Goal: Task Accomplishment & Management: Use online tool/utility

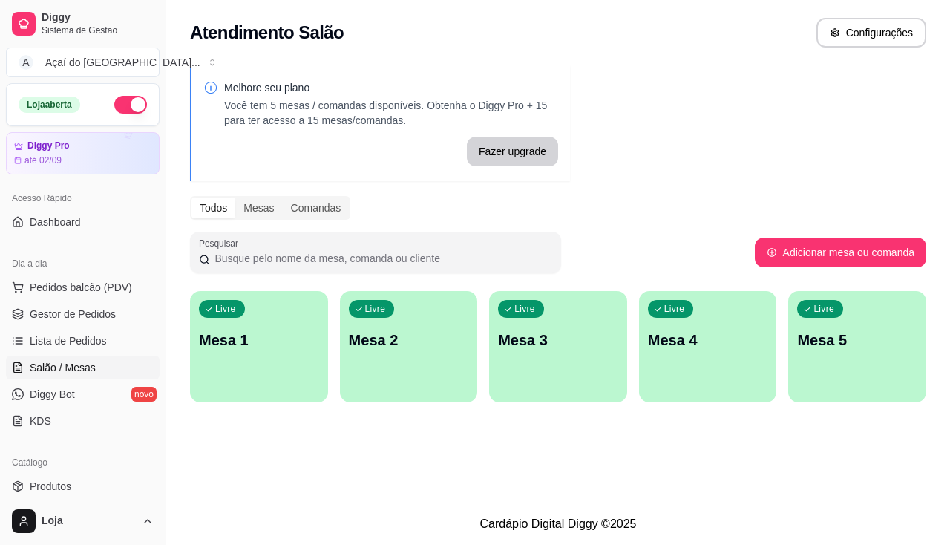
click at [244, 343] on p "Mesa 1" at bounding box center [259, 339] width 120 height 21
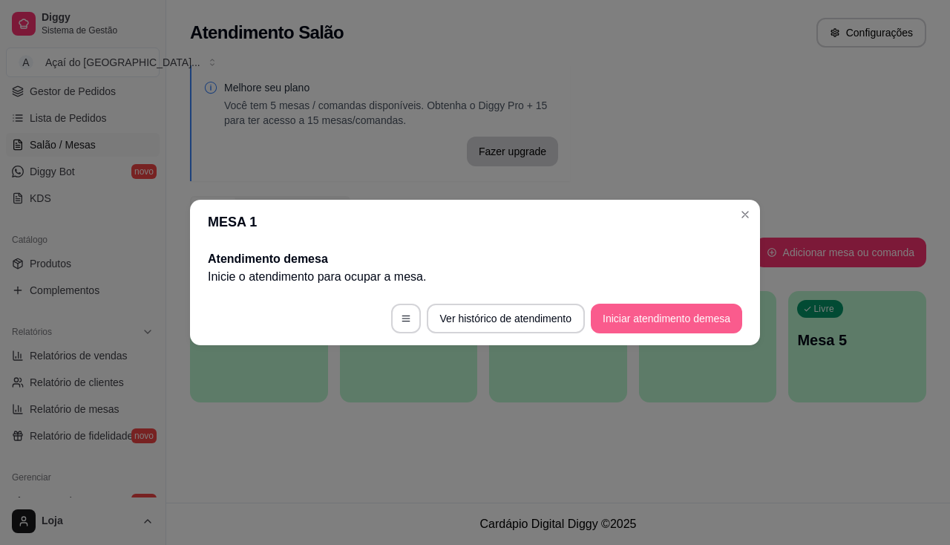
click at [643, 323] on button "Iniciar atendimento de mesa" at bounding box center [666, 318] width 151 height 30
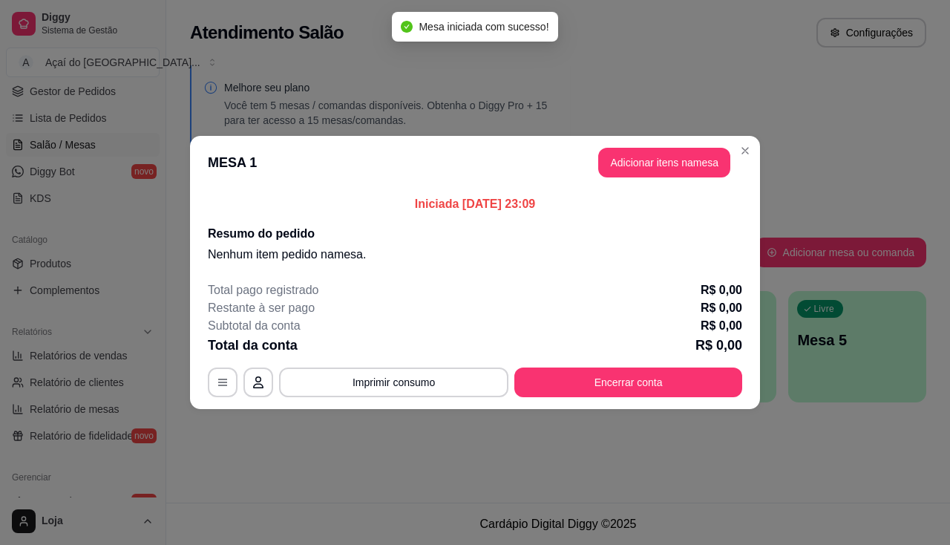
click at [674, 160] on button "Adicionar itens na mesa" at bounding box center [664, 163] width 132 height 30
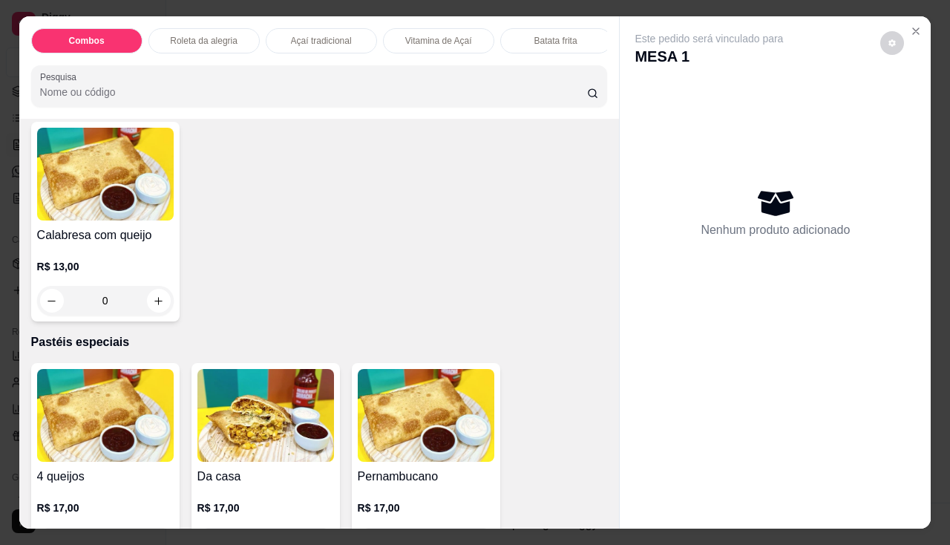
scroll to position [2151, 0]
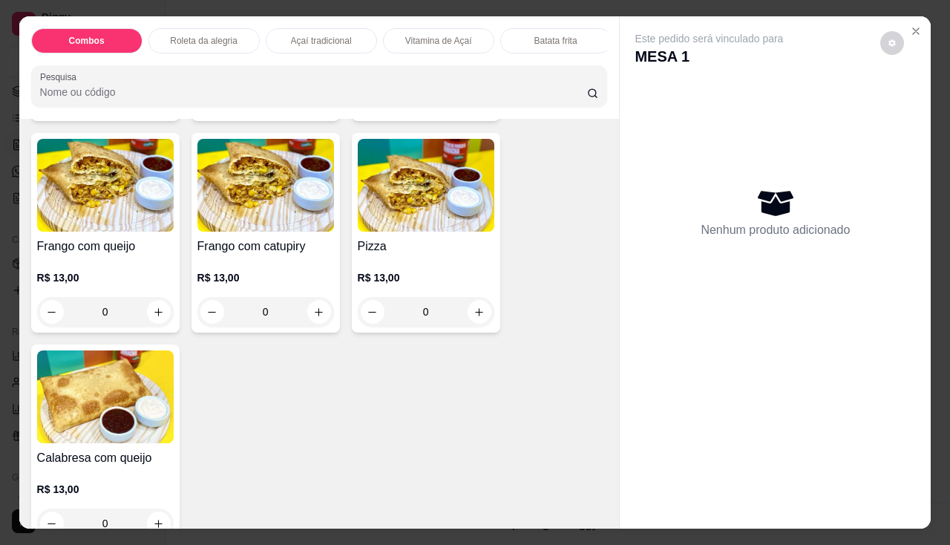
click at [400, 255] on h4 "Pizza" at bounding box center [426, 246] width 137 height 18
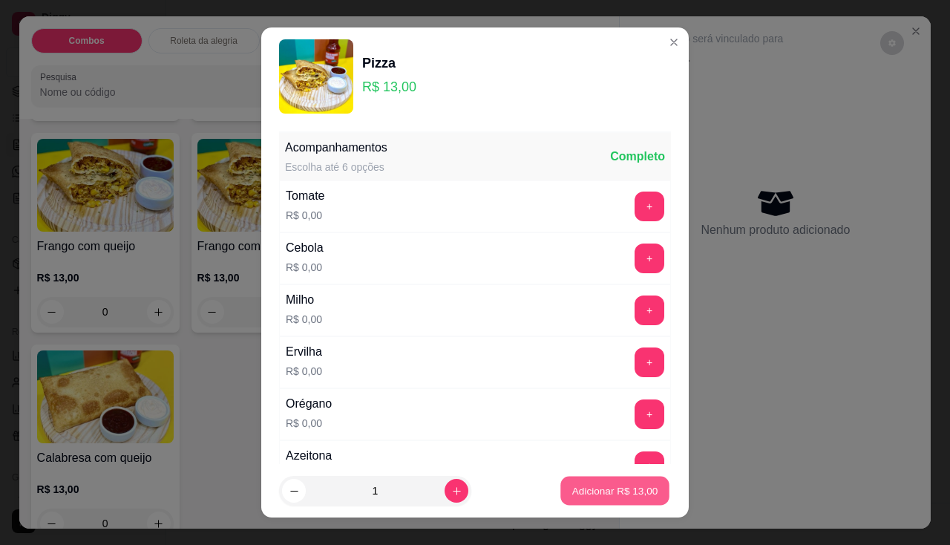
click at [595, 479] on button "Adicionar R$ 13,00" at bounding box center [614, 490] width 109 height 29
type input "1"
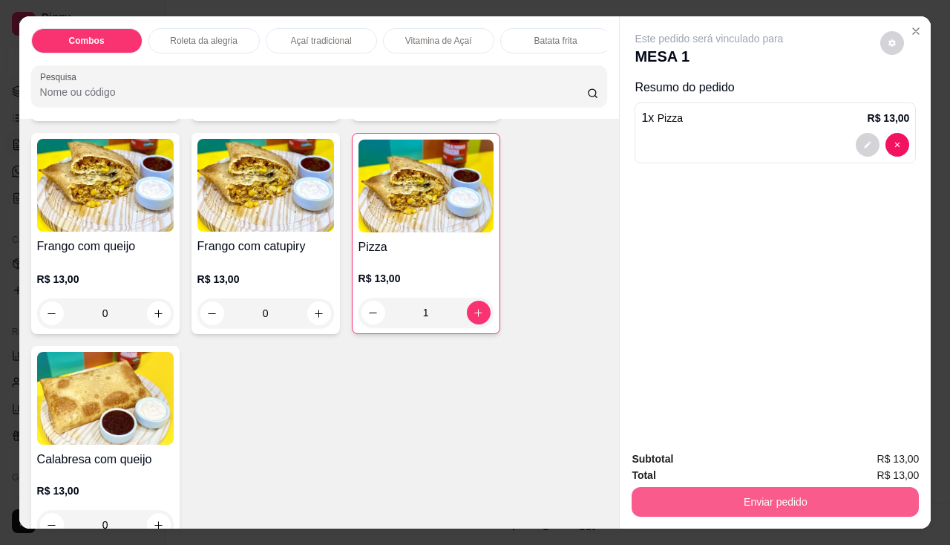
click at [633, 502] on button "Enviar pedido" at bounding box center [774, 502] width 287 height 30
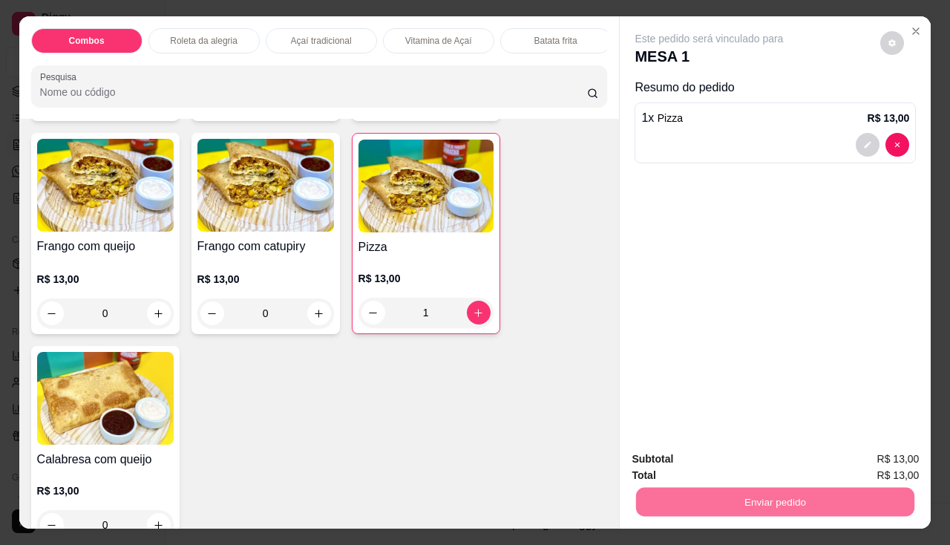
click at [651, 467] on button "Não registrar e enviar pedido" at bounding box center [726, 459] width 150 height 27
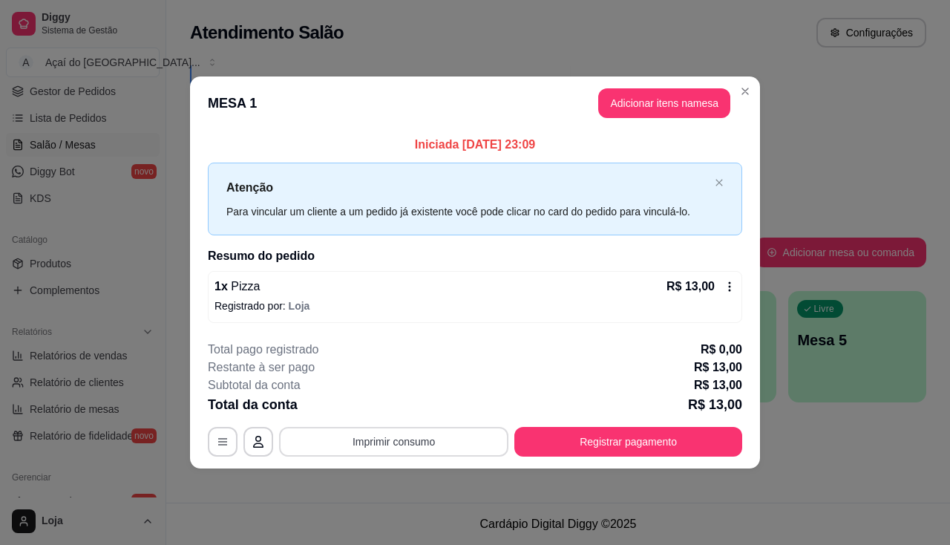
click at [418, 438] on button "Imprimir consumo" at bounding box center [393, 442] width 229 height 30
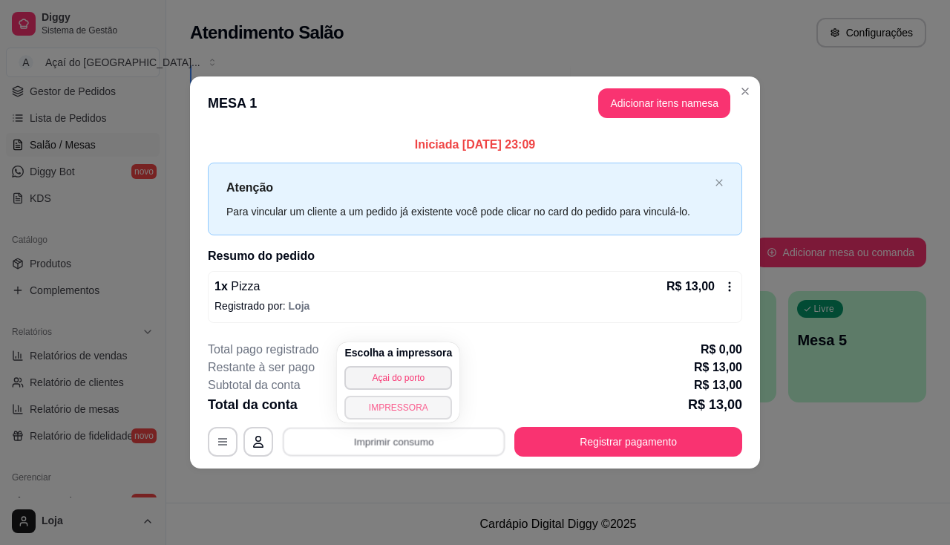
click at [407, 409] on button "IMPRESSORA" at bounding box center [398, 407] width 108 height 24
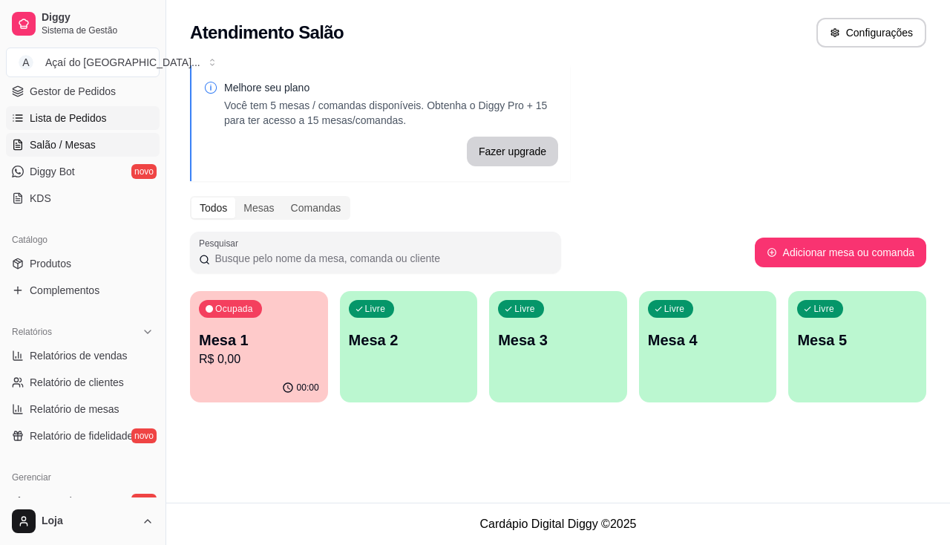
click at [89, 123] on span "Lista de Pedidos" at bounding box center [68, 118] width 77 height 15
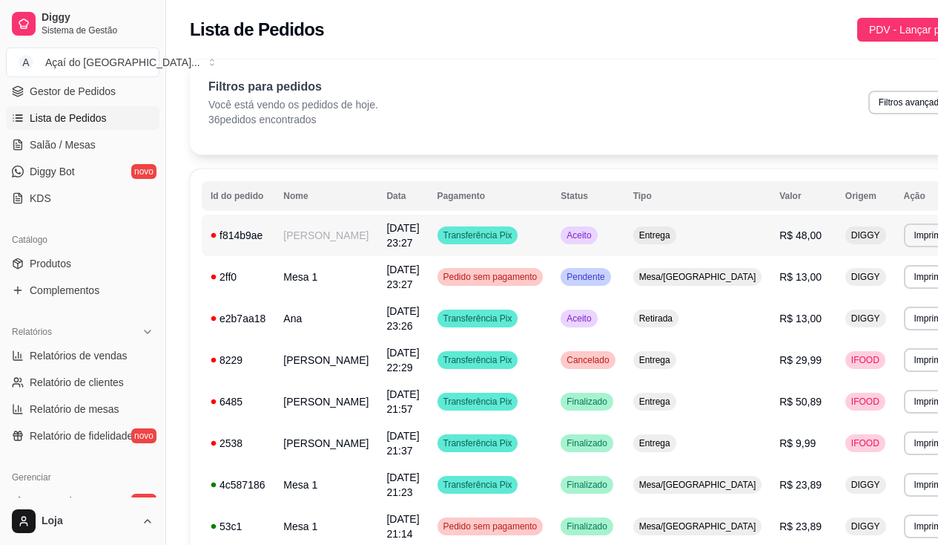
click at [208, 247] on td "f814b9ae" at bounding box center [238, 235] width 73 height 42
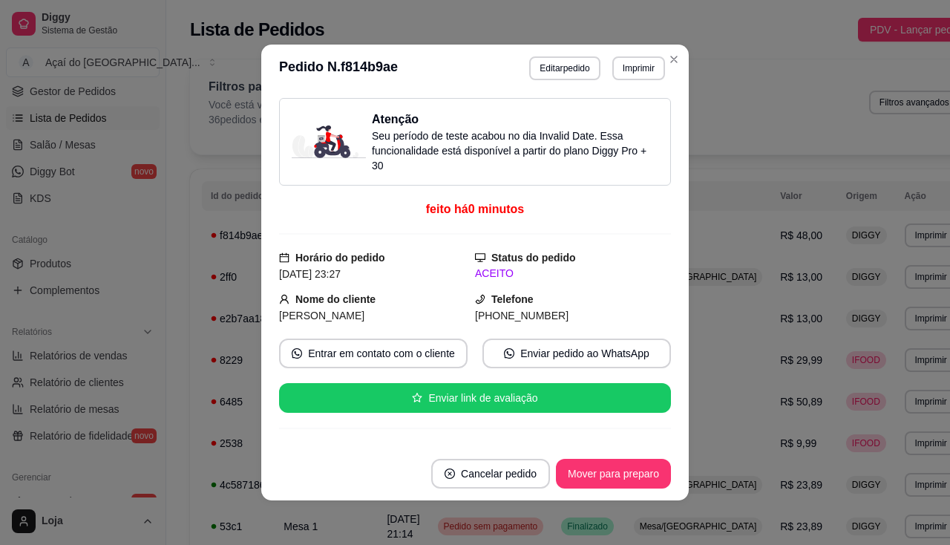
scroll to position [223, 0]
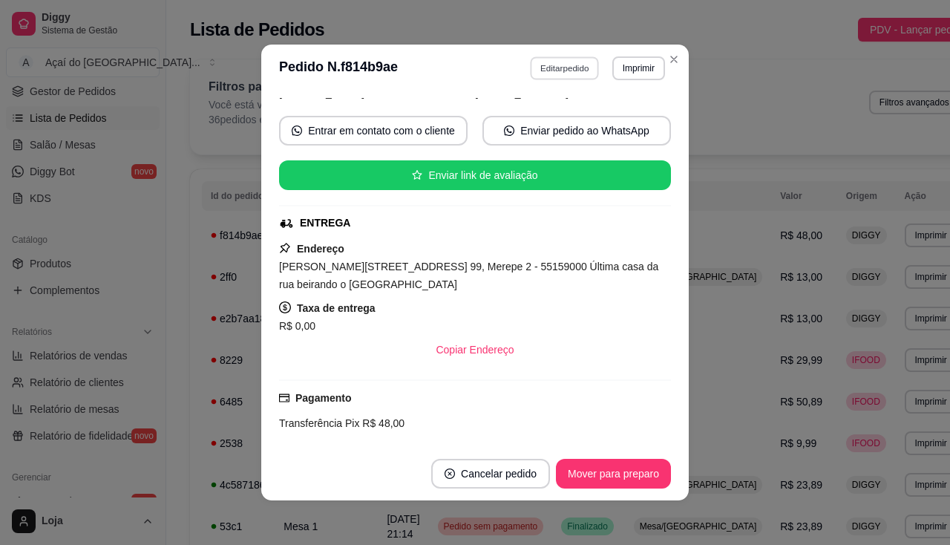
click at [573, 70] on button "Editar pedido" at bounding box center [564, 67] width 69 height 23
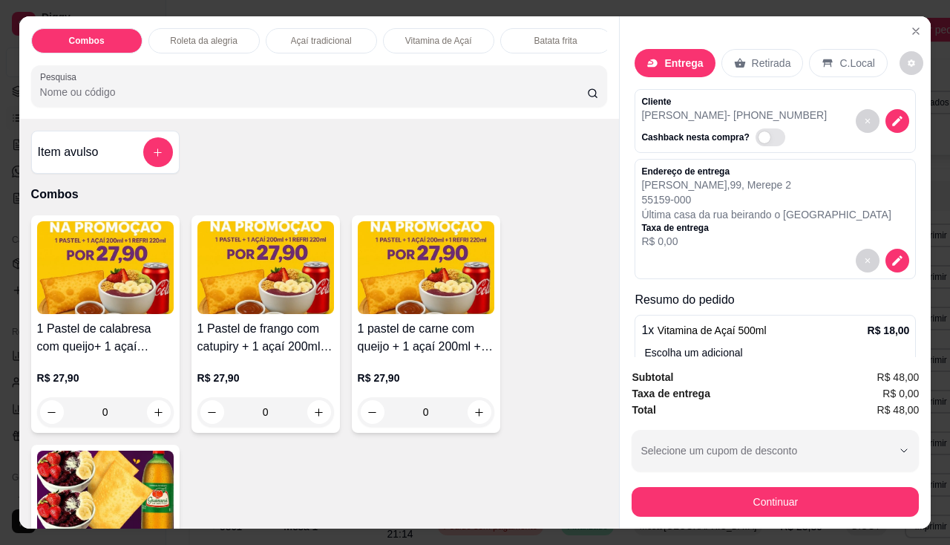
click at [454, 461] on div "1 Pastel de calabresa com queijo+ 1 açaí 200ml+ 1 refri lata 220ml R$ 27,90 0 1…" at bounding box center [319, 429] width 576 height 429
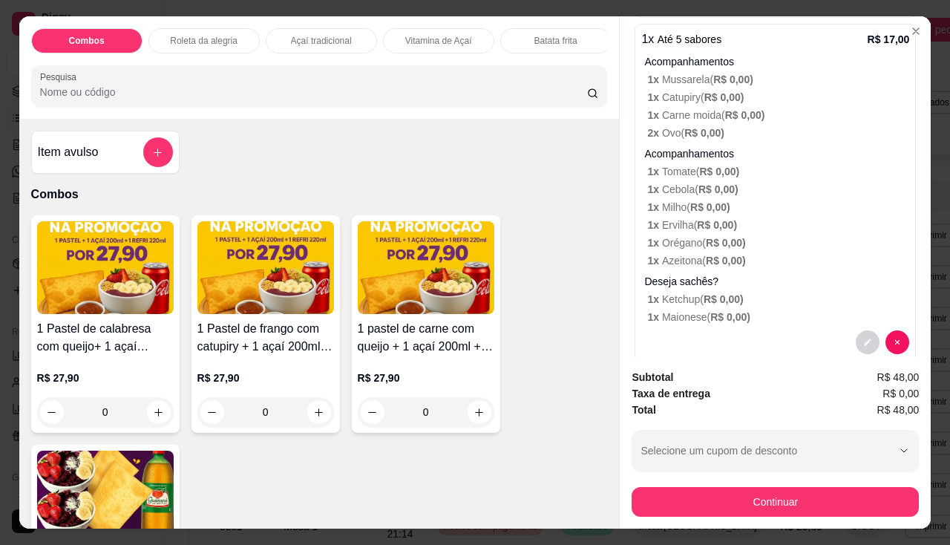
scroll to position [618, 0]
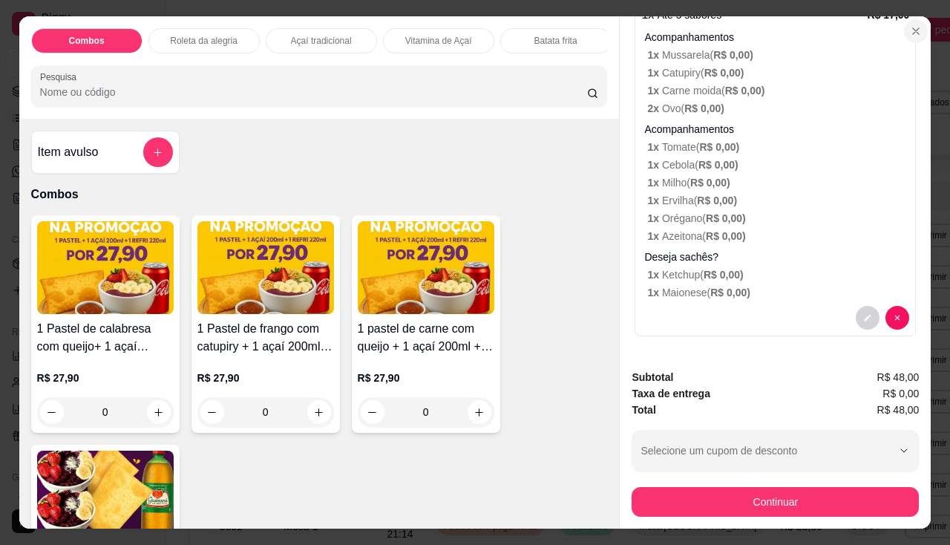
click at [911, 28] on icon "Close" at bounding box center [916, 31] width 12 height 12
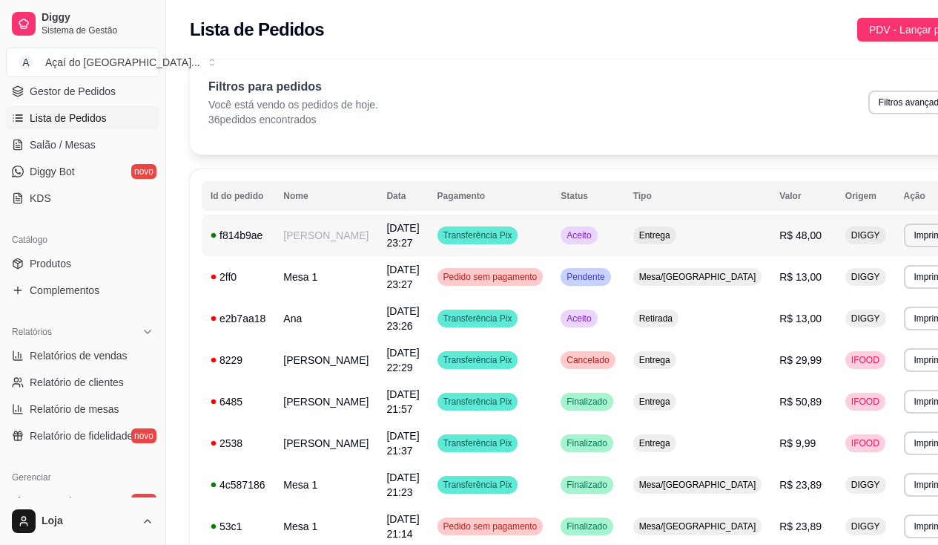
click at [283, 235] on td "[PERSON_NAME]" at bounding box center [325, 235] width 103 height 42
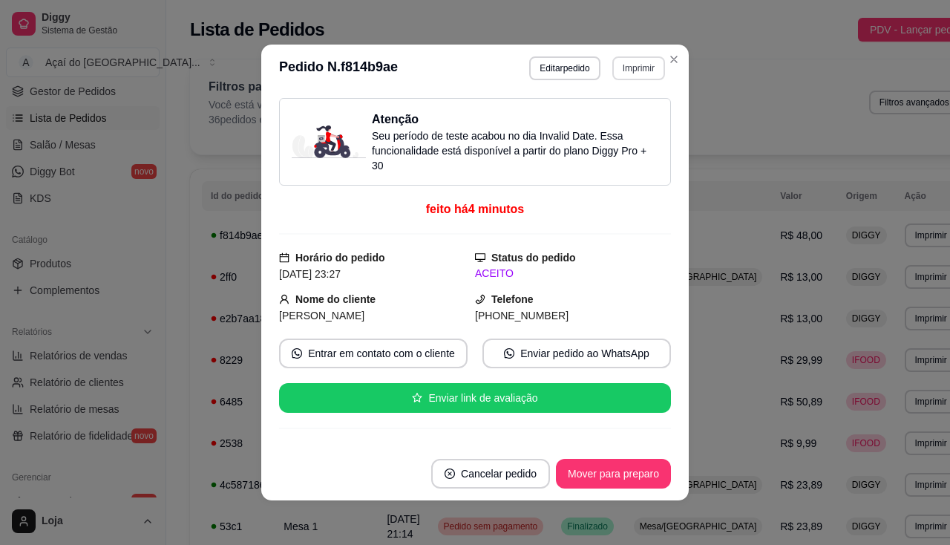
click at [625, 68] on button "Imprimir" at bounding box center [638, 68] width 53 height 24
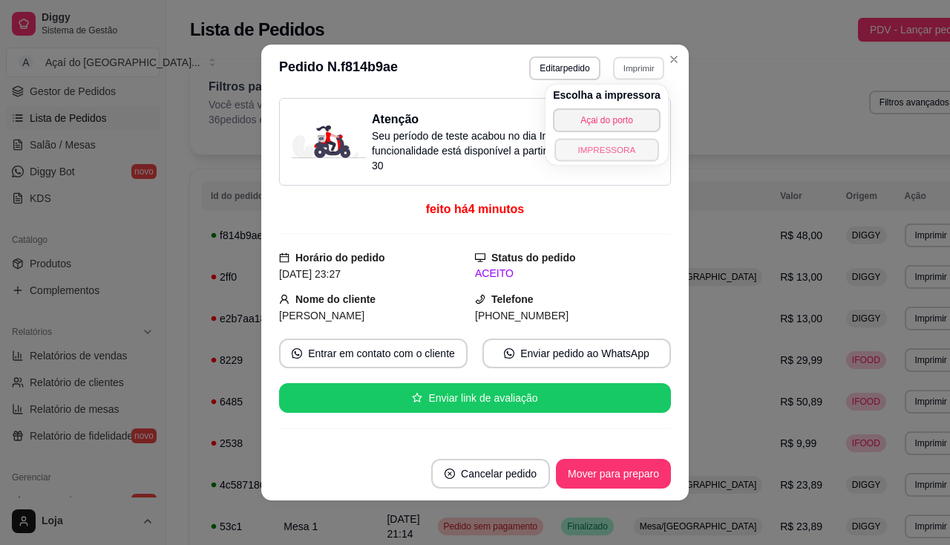
click at [611, 155] on button "IMPRESSORA" at bounding box center [606, 149] width 104 height 23
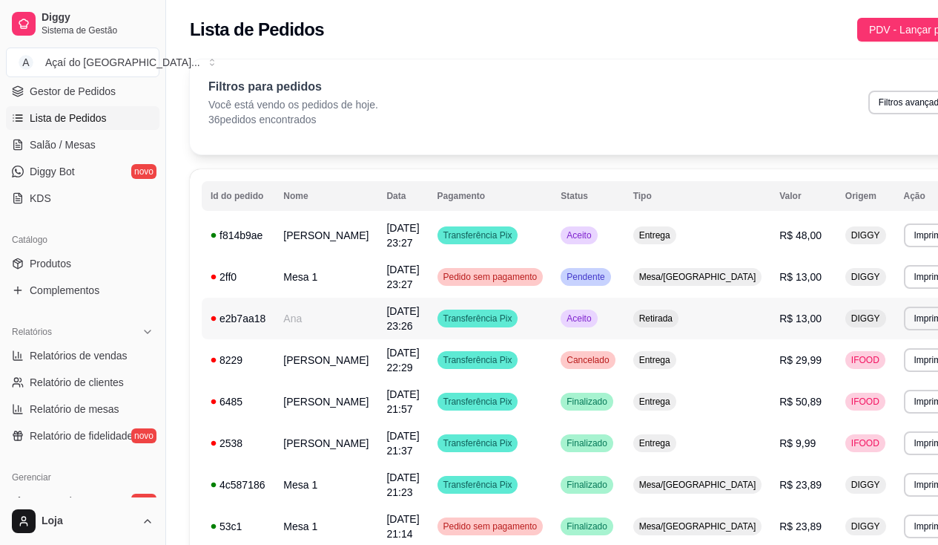
click at [317, 335] on td "Ana" at bounding box center [325, 318] width 103 height 42
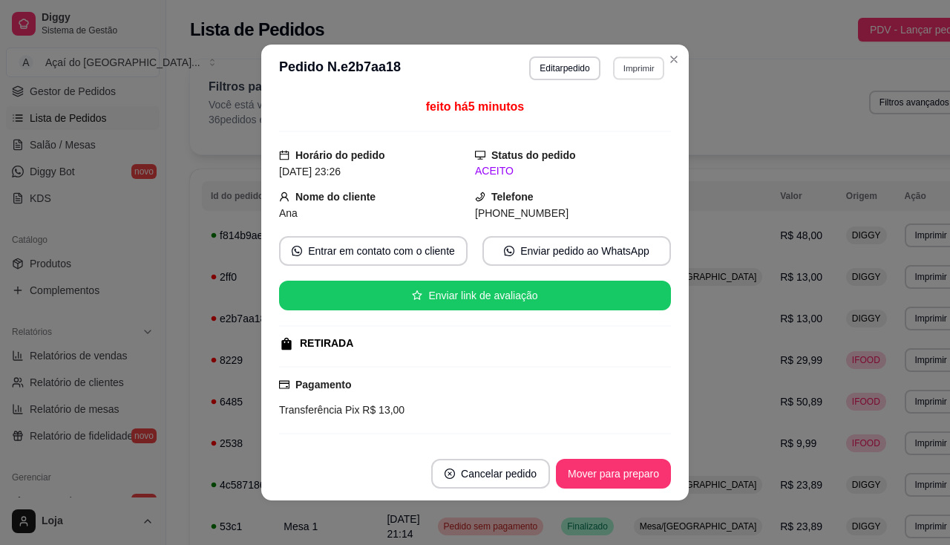
click at [619, 74] on button "Imprimir" at bounding box center [638, 67] width 51 height 23
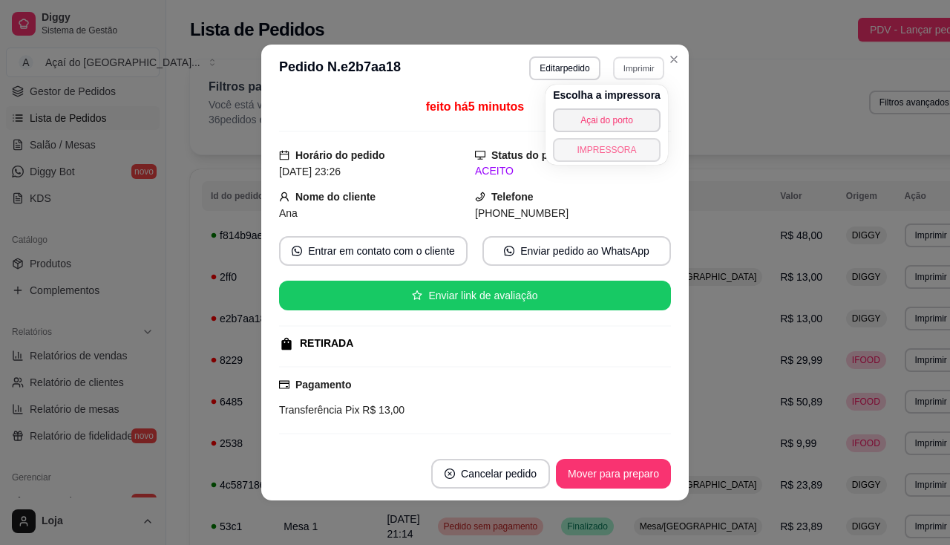
click at [608, 154] on button "IMPRESSORA" at bounding box center [607, 150] width 108 height 24
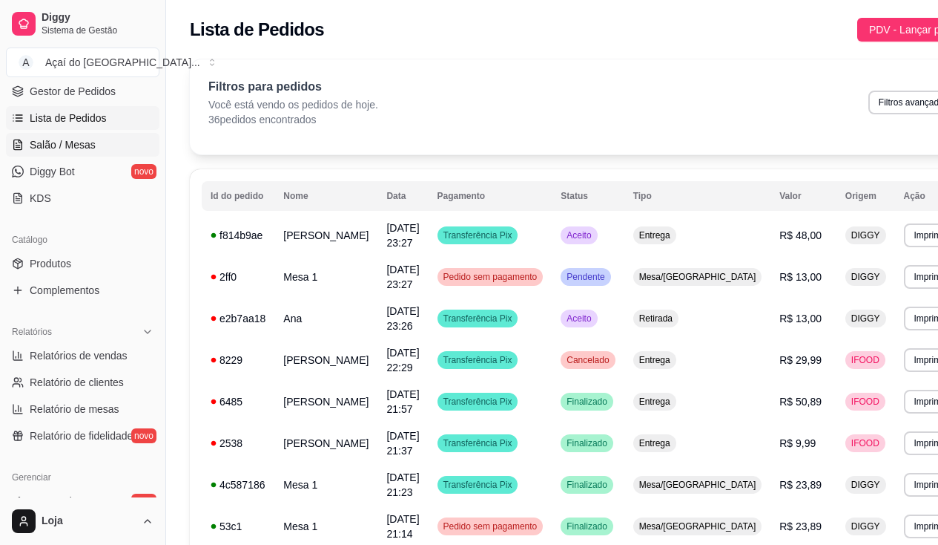
click at [92, 147] on span "Salão / Mesas" at bounding box center [63, 144] width 66 height 15
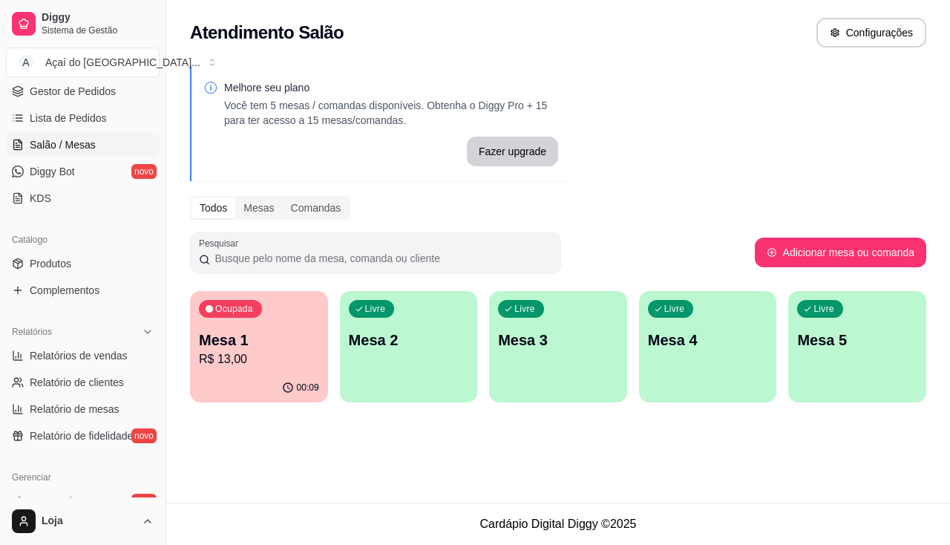
click at [403, 361] on div "Livre Mesa 2" at bounding box center [409, 337] width 138 height 93
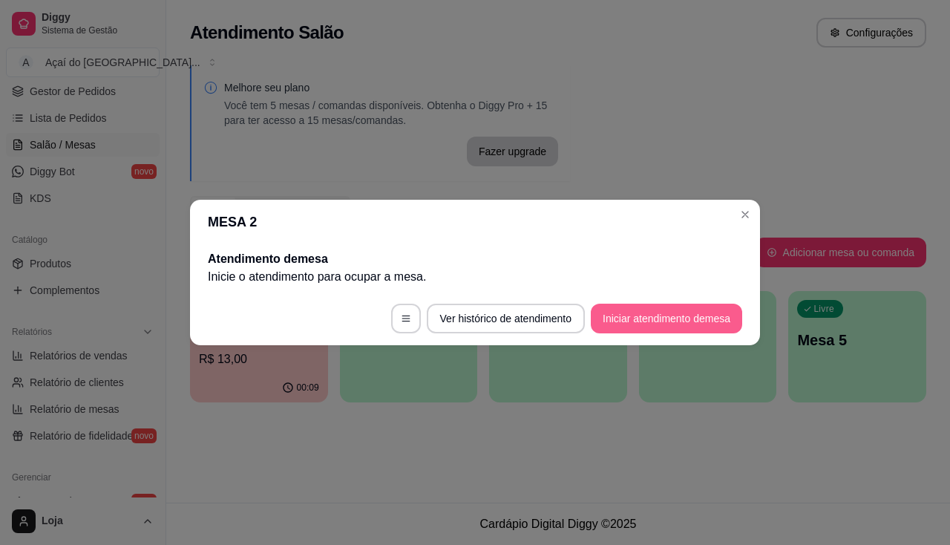
click at [649, 320] on button "Iniciar atendimento de mesa" at bounding box center [666, 318] width 151 height 30
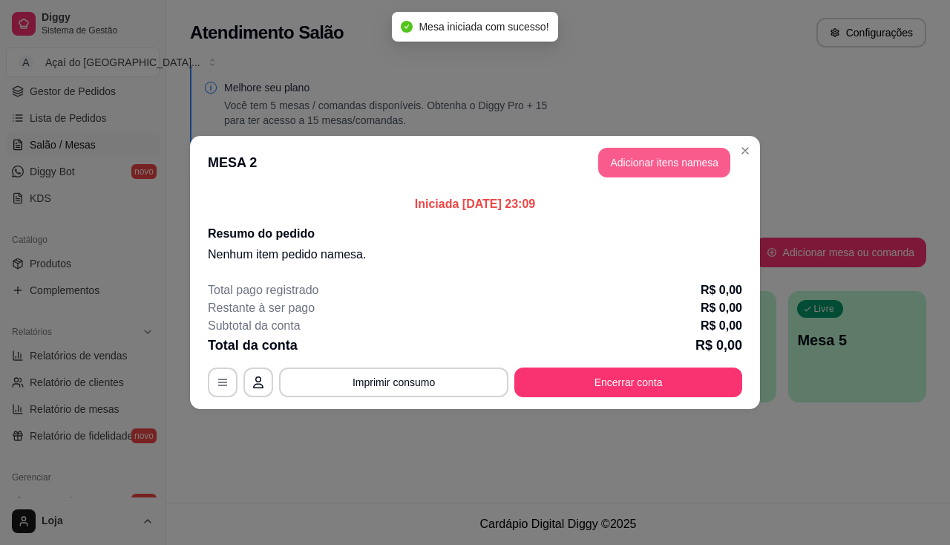
click at [661, 157] on button "Adicionar itens na mesa" at bounding box center [664, 163] width 132 height 30
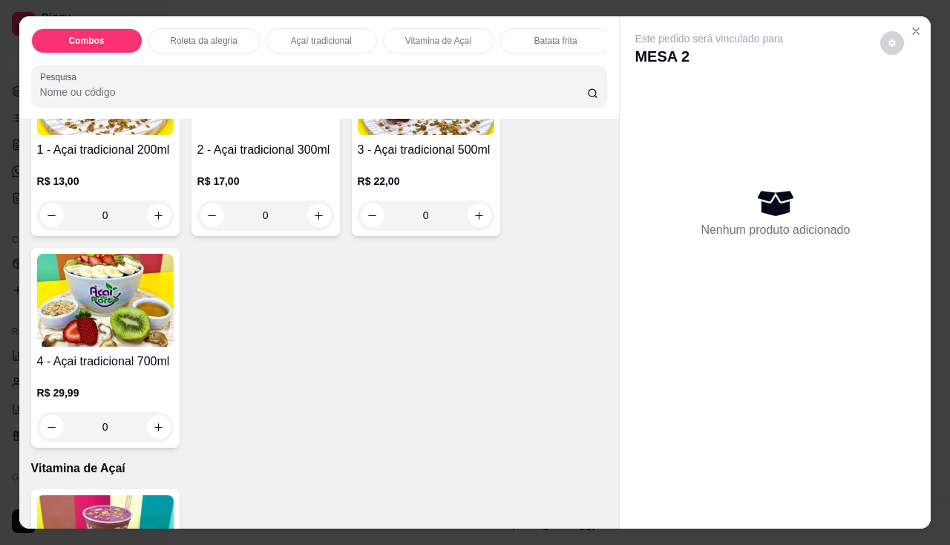
scroll to position [816, 0]
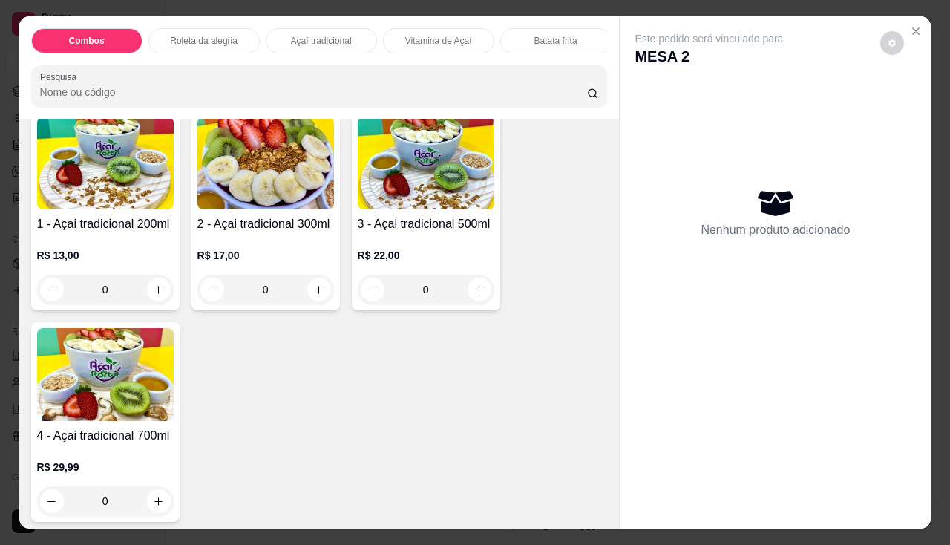
click at [69, 415] on img at bounding box center [105, 374] width 137 height 93
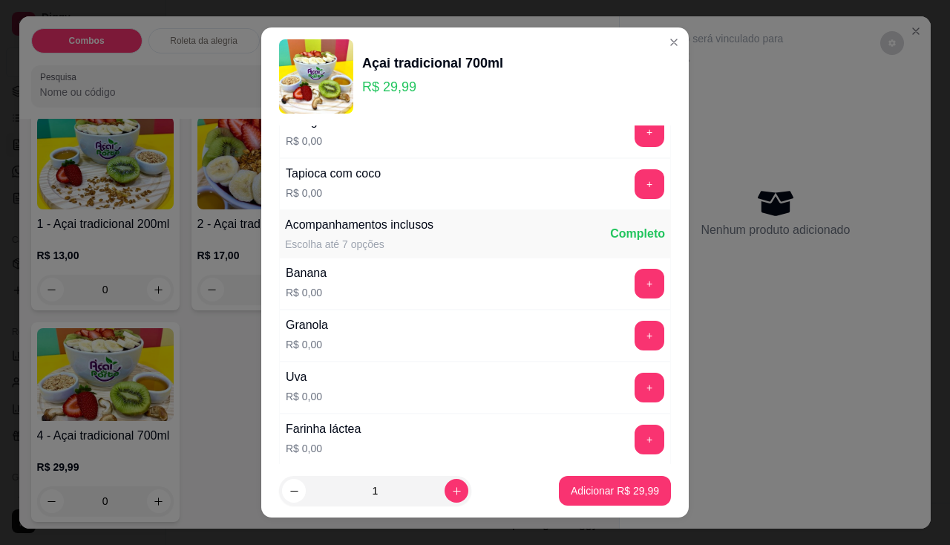
scroll to position [148, 0]
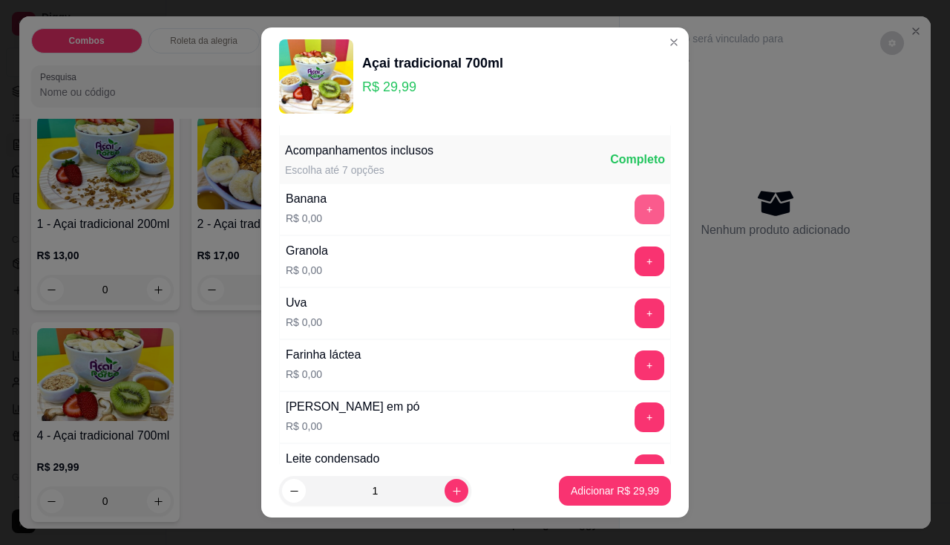
click at [634, 202] on button "+" at bounding box center [649, 209] width 30 height 30
click at [634, 407] on button "+" at bounding box center [649, 417] width 30 height 30
click at [634, 462] on button "+" at bounding box center [649, 469] width 30 height 30
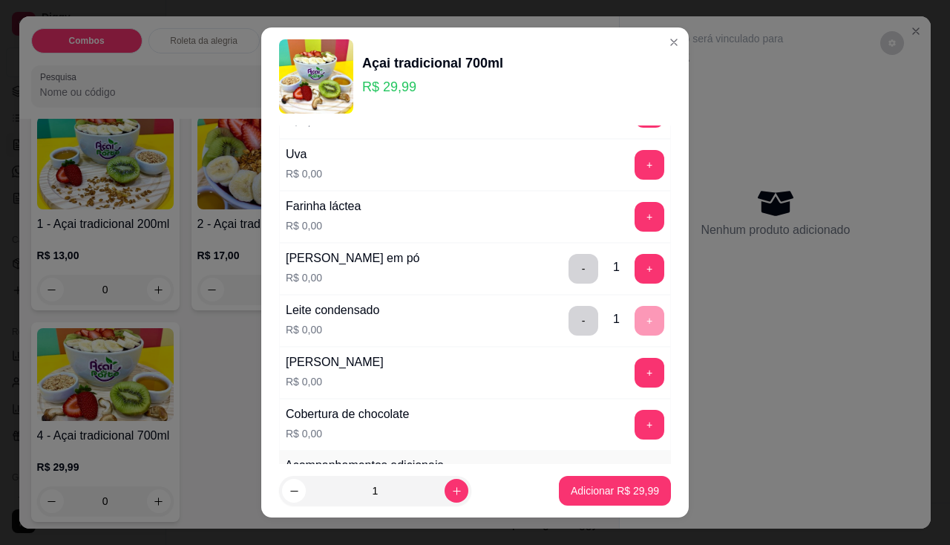
scroll to position [223, 0]
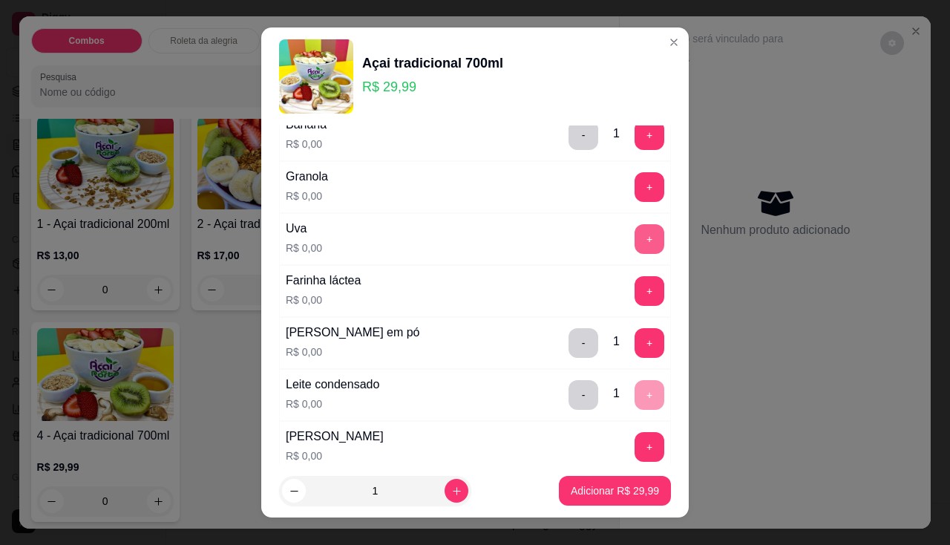
click at [634, 226] on button "+" at bounding box center [649, 239] width 30 height 30
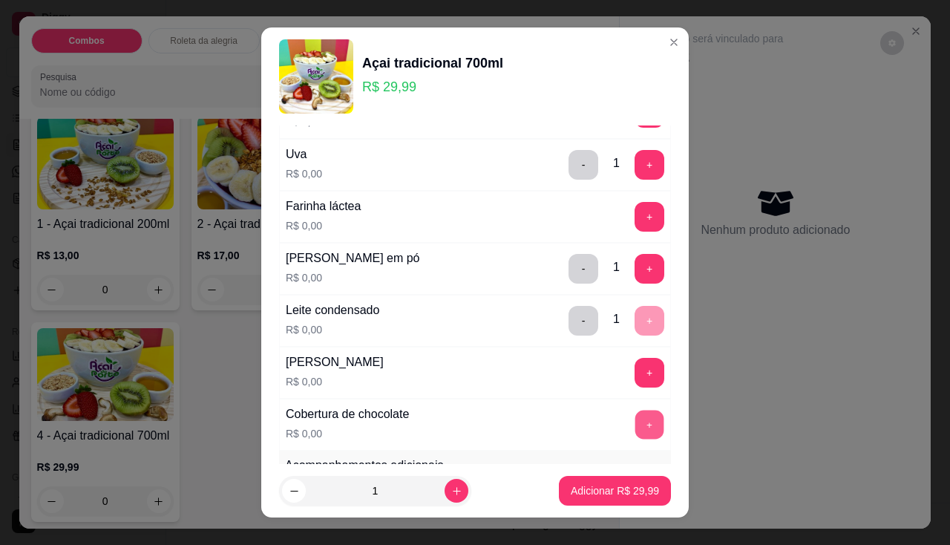
click at [635, 427] on button "+" at bounding box center [649, 424] width 29 height 29
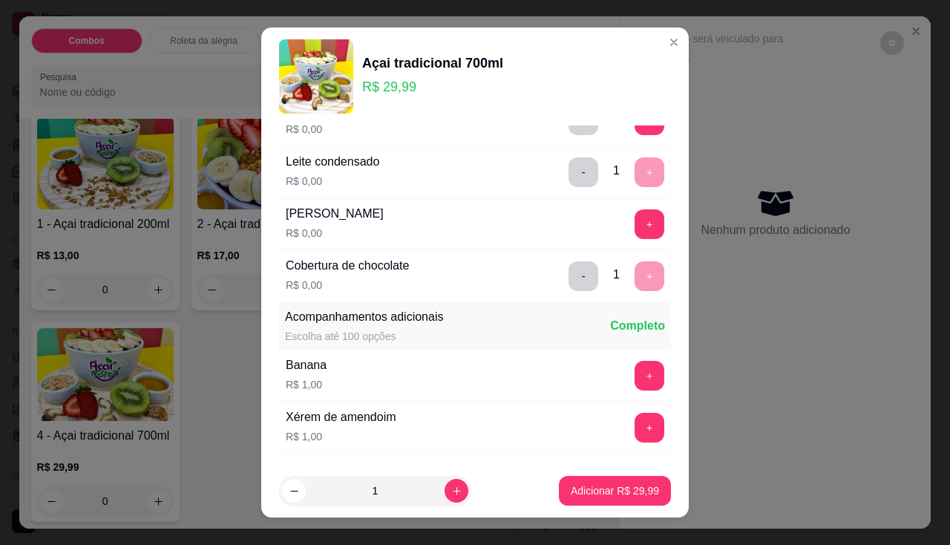
scroll to position [594, 0]
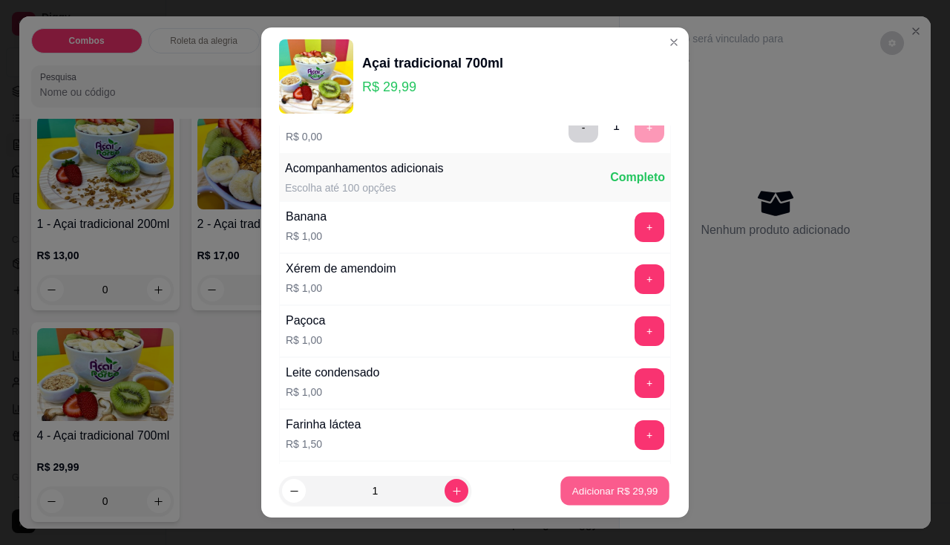
click at [572, 485] on p "Adicionar R$ 29,99" at bounding box center [615, 491] width 86 height 14
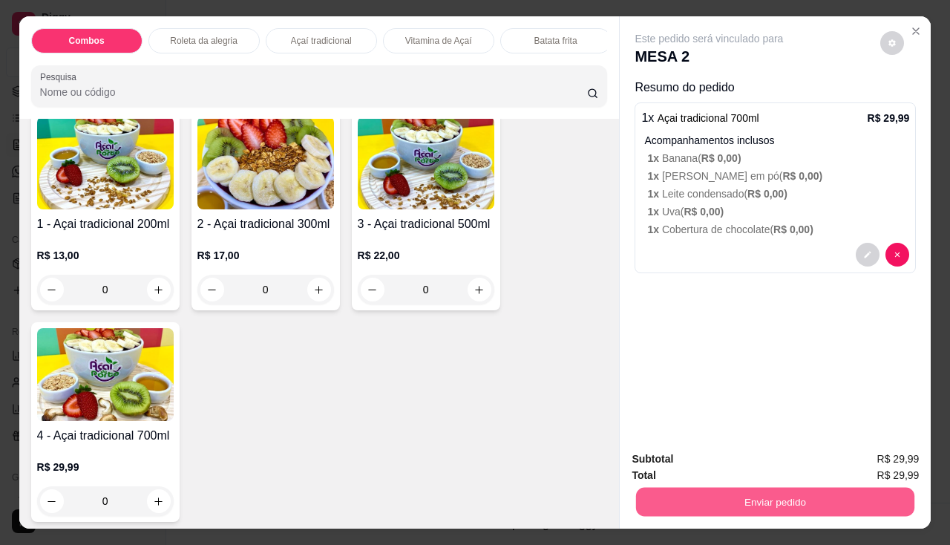
click at [648, 489] on button "Enviar pedido" at bounding box center [775, 501] width 278 height 29
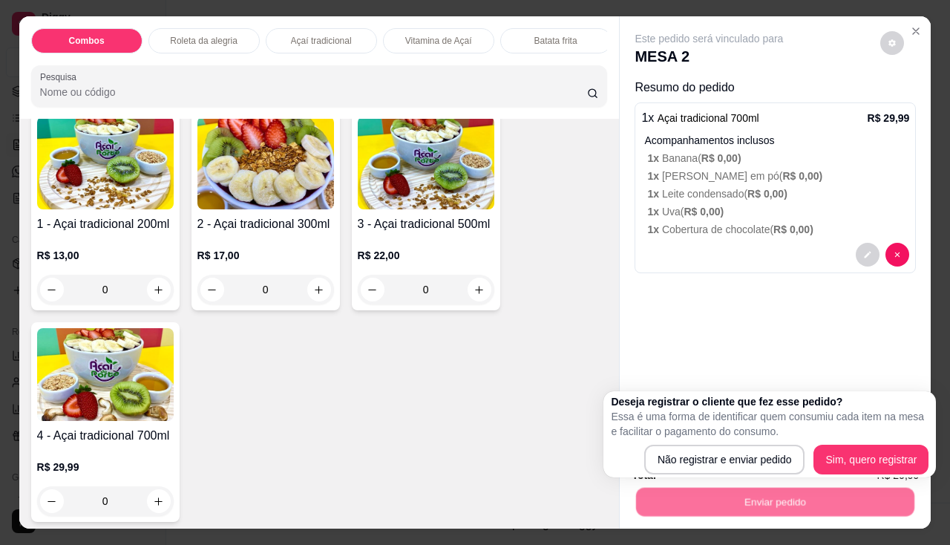
click at [677, 440] on div "Deseja registrar o cliente que fez esse pedido? Essa é uma forma de identificar…" at bounding box center [770, 434] width 318 height 80
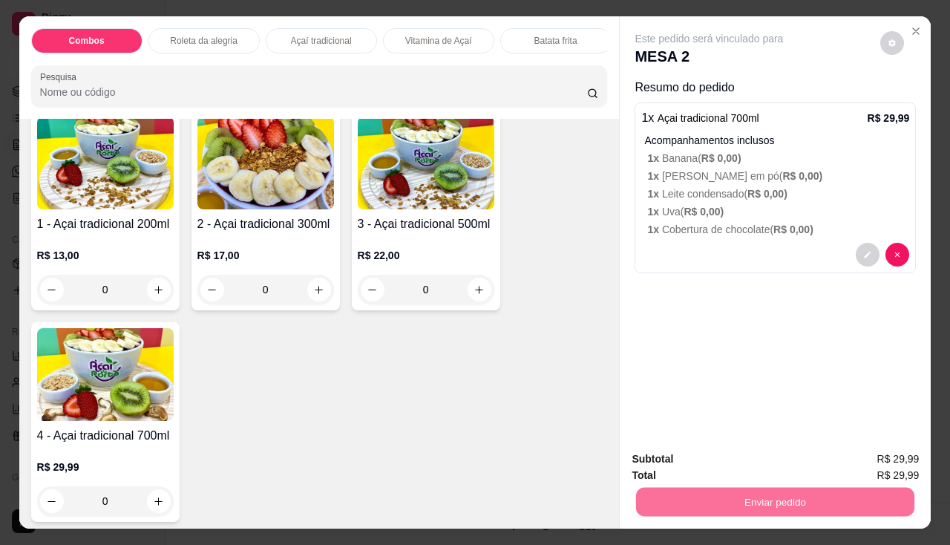
click at [697, 467] on button "Não registrar e enviar pedido" at bounding box center [726, 459] width 150 height 27
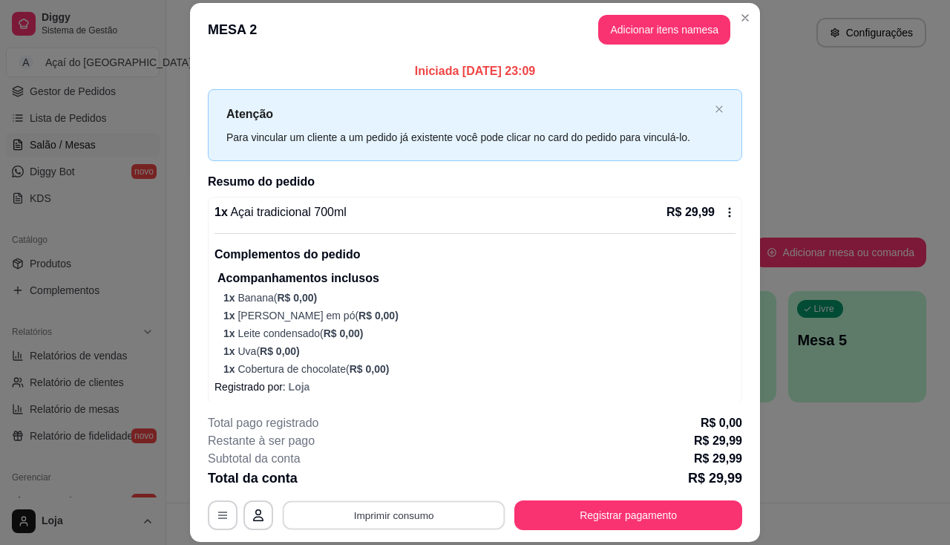
click at [457, 522] on button "Imprimir consumo" at bounding box center [394, 515] width 223 height 29
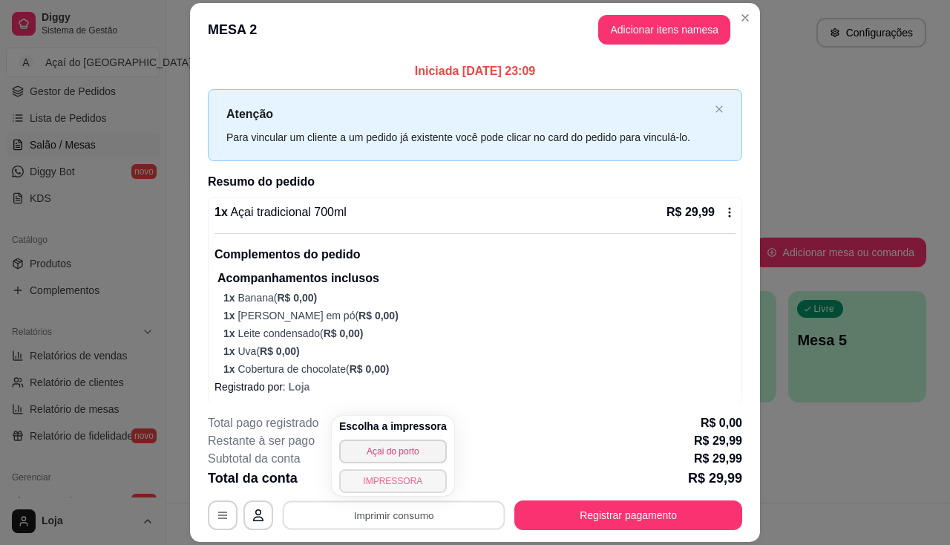
click at [378, 477] on button "IMPRESSORA" at bounding box center [393, 481] width 108 height 24
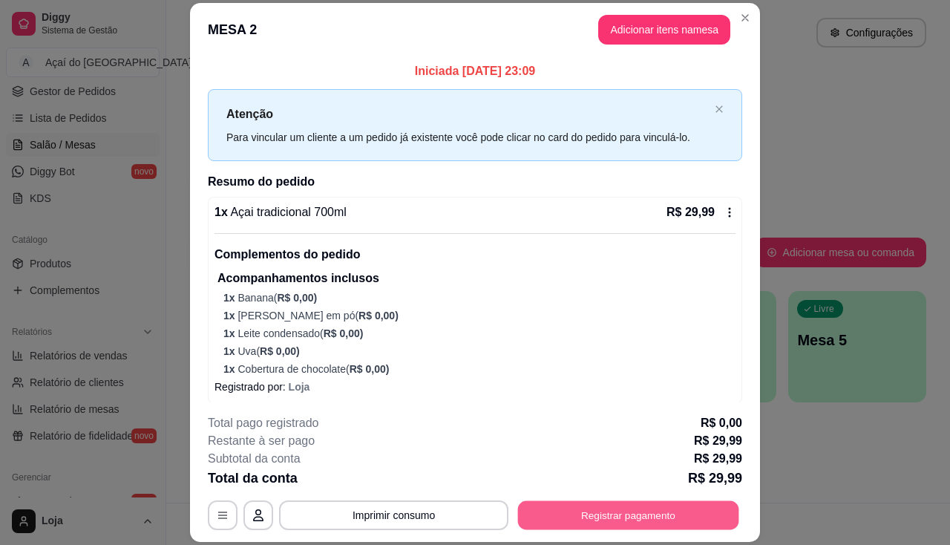
click at [679, 502] on button "Registrar pagamento" at bounding box center [628, 515] width 221 height 29
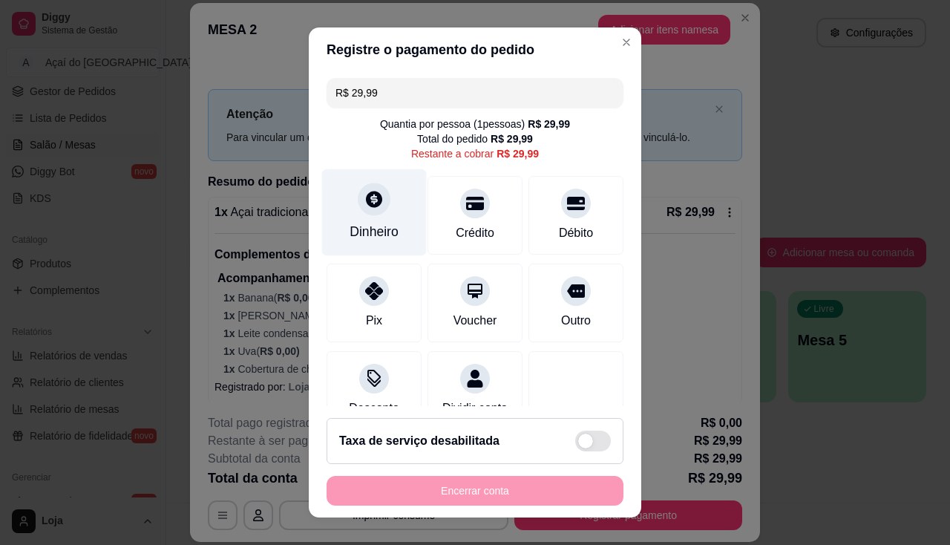
click at [369, 226] on div "Dinheiro" at bounding box center [373, 231] width 49 height 19
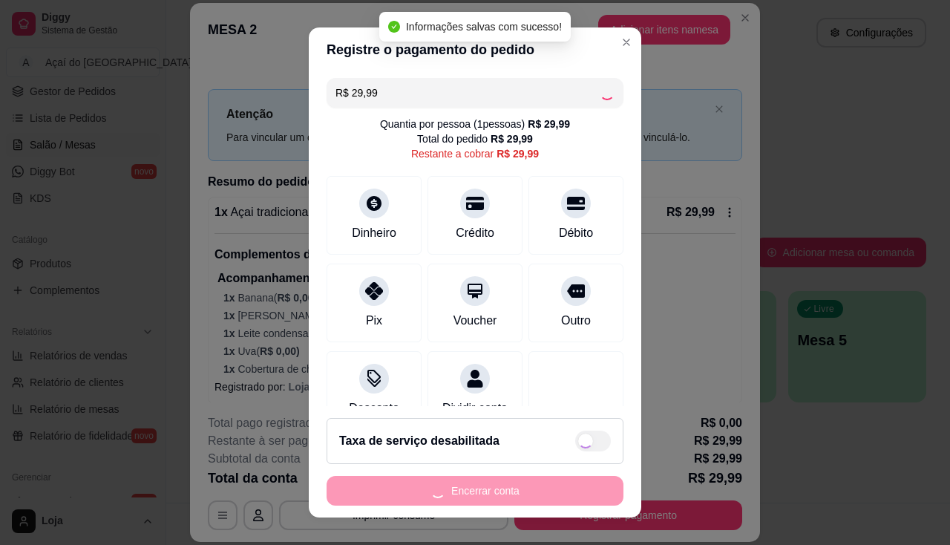
type input "R$ 0,00"
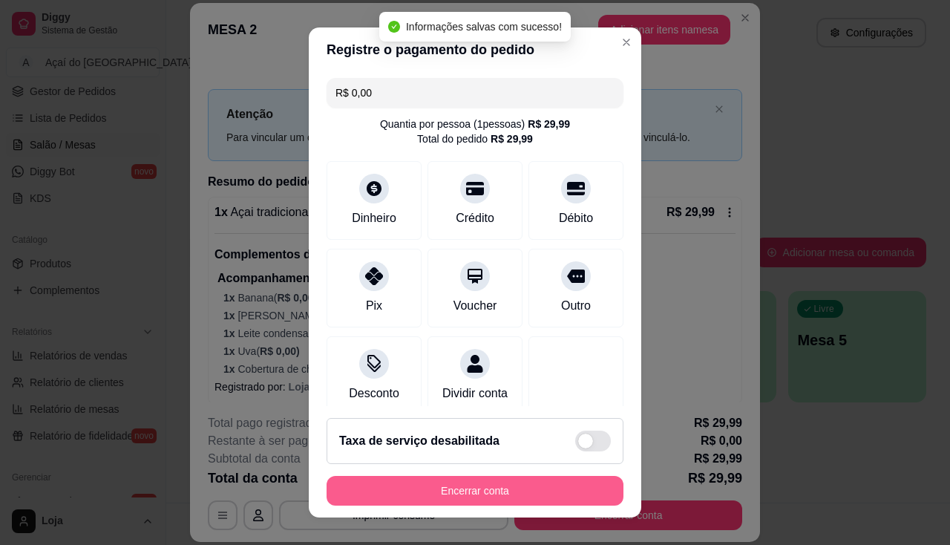
click at [457, 491] on button "Encerrar conta" at bounding box center [474, 491] width 297 height 30
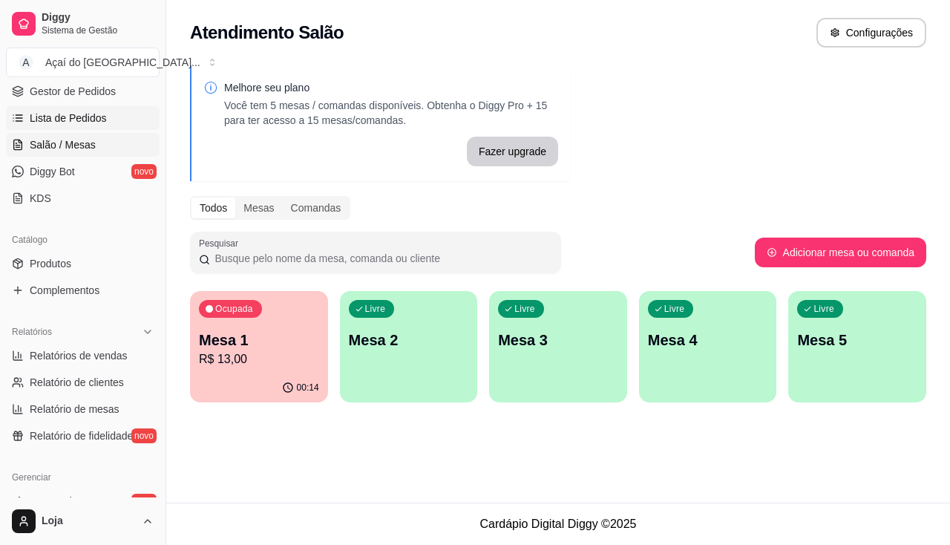
click at [56, 118] on span "Lista de Pedidos" at bounding box center [68, 118] width 77 height 15
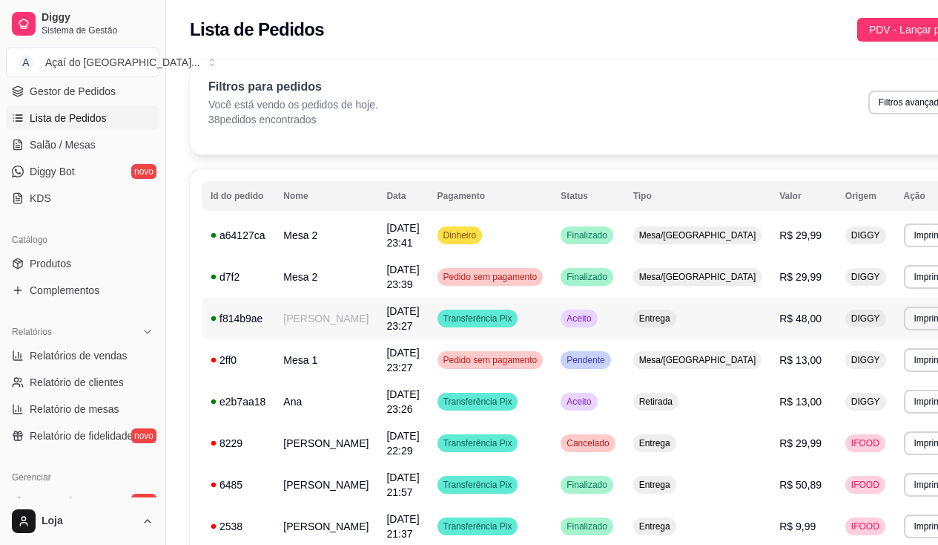
click at [304, 326] on td "[PERSON_NAME]" at bounding box center [325, 318] width 103 height 42
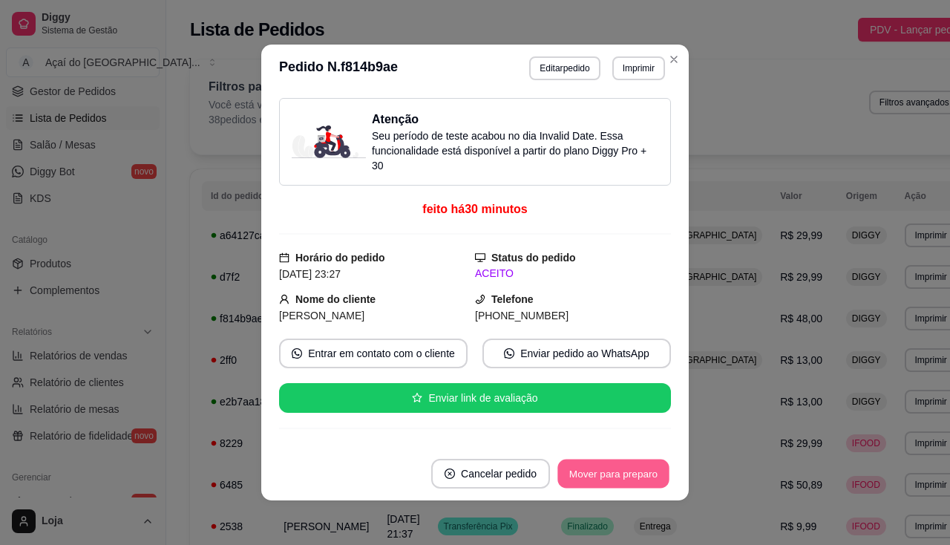
click at [571, 479] on button "Mover para preparo" at bounding box center [612, 473] width 111 height 29
click at [571, 479] on button "Mover para entrega" at bounding box center [613, 473] width 114 height 30
click at [571, 479] on button "Mover para finalizado" at bounding box center [609, 473] width 119 height 29
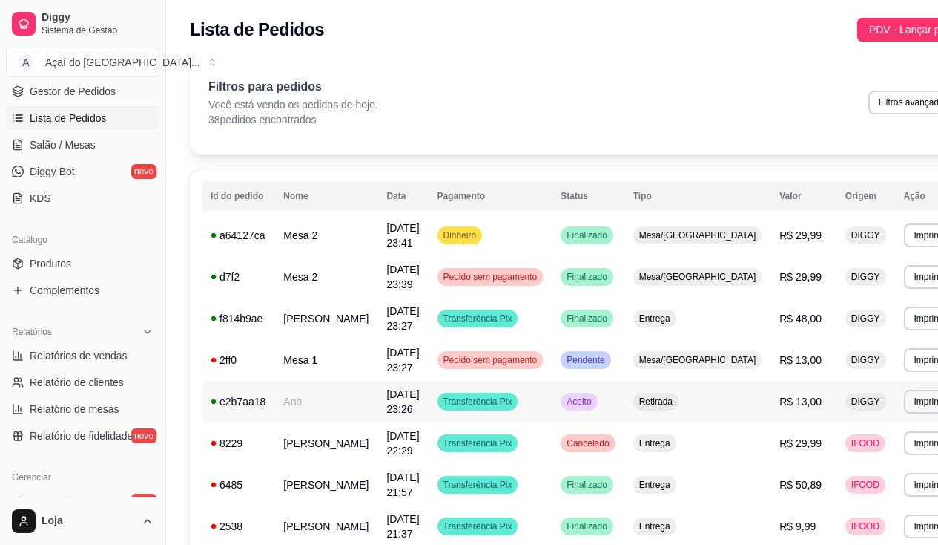
click at [257, 401] on div "e2b7aa18" at bounding box center [238, 401] width 55 height 15
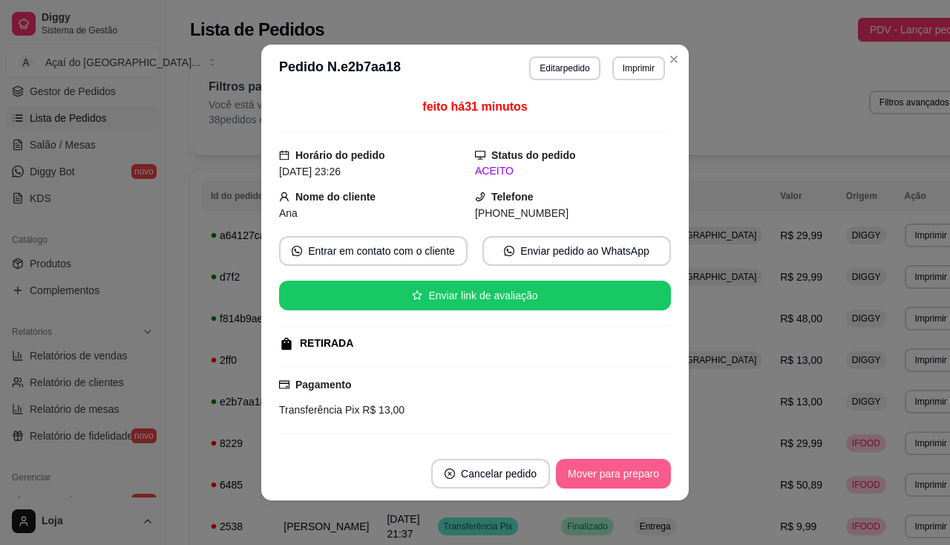
click at [568, 473] on button "Mover para preparo" at bounding box center [613, 473] width 115 height 30
click at [568, 473] on button "Mover para retirada disponível" at bounding box center [589, 473] width 164 height 30
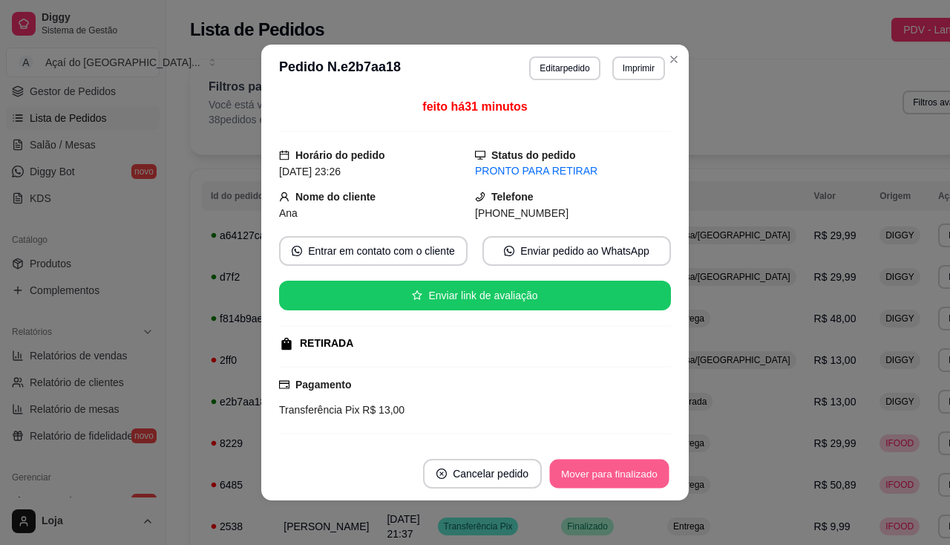
click at [568, 473] on button "Mover para finalizado" at bounding box center [609, 473] width 119 height 29
